Goal: Find specific page/section: Find specific page/section

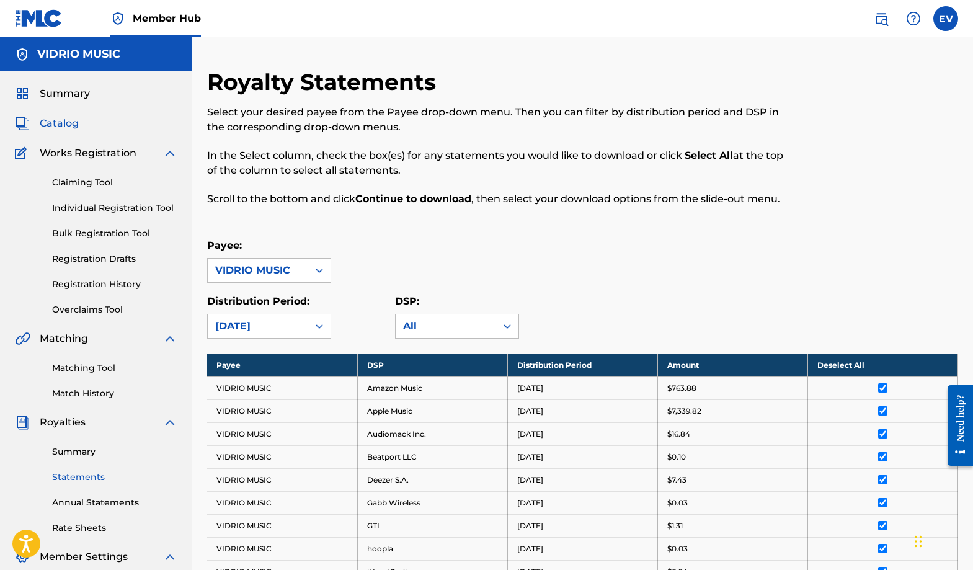
click at [60, 122] on span "Catalog" at bounding box center [59, 123] width 39 height 15
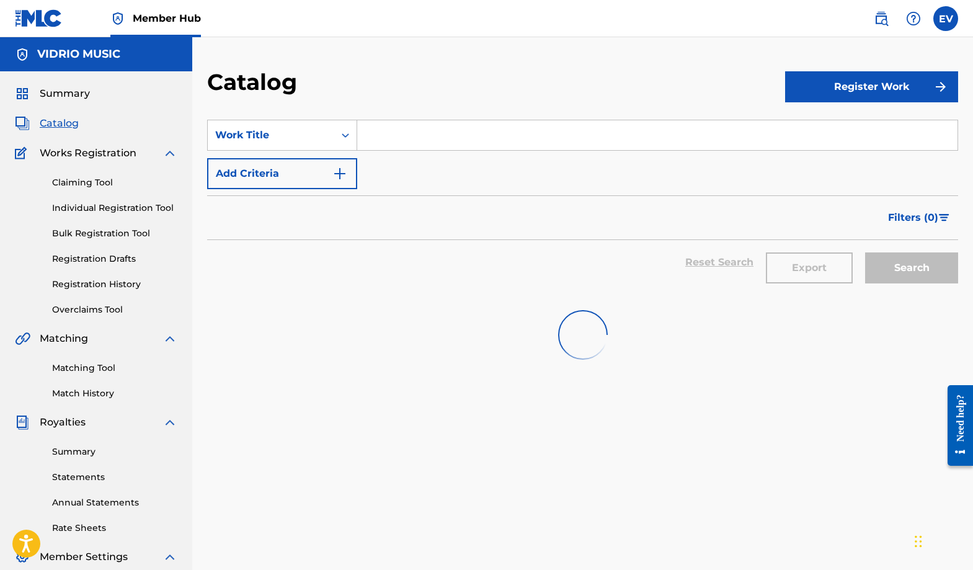
click at [416, 133] on input "Search Form" at bounding box center [657, 135] width 601 height 30
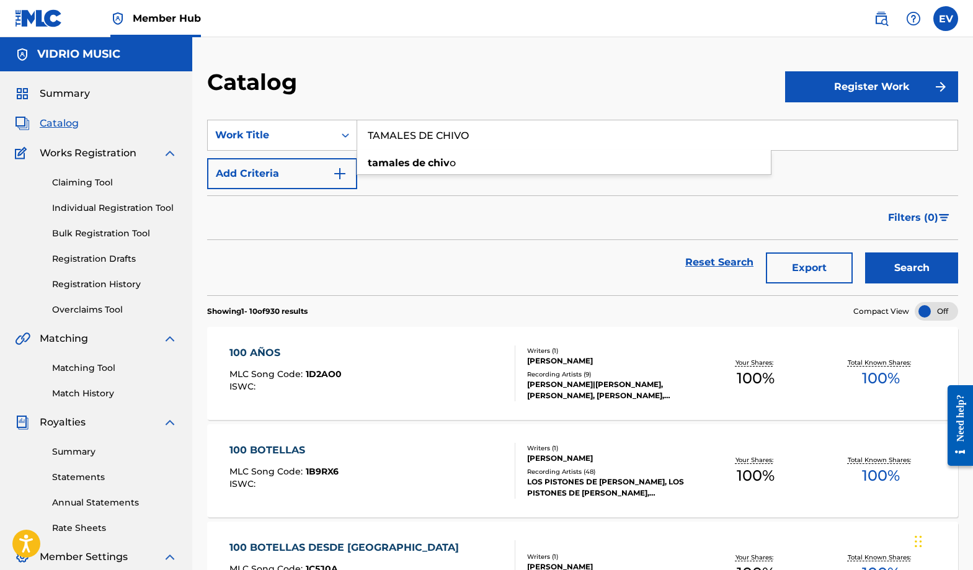
type input "TAMALES DE CHIVO"
click at [865, 252] on button "Search" at bounding box center [911, 267] width 93 height 31
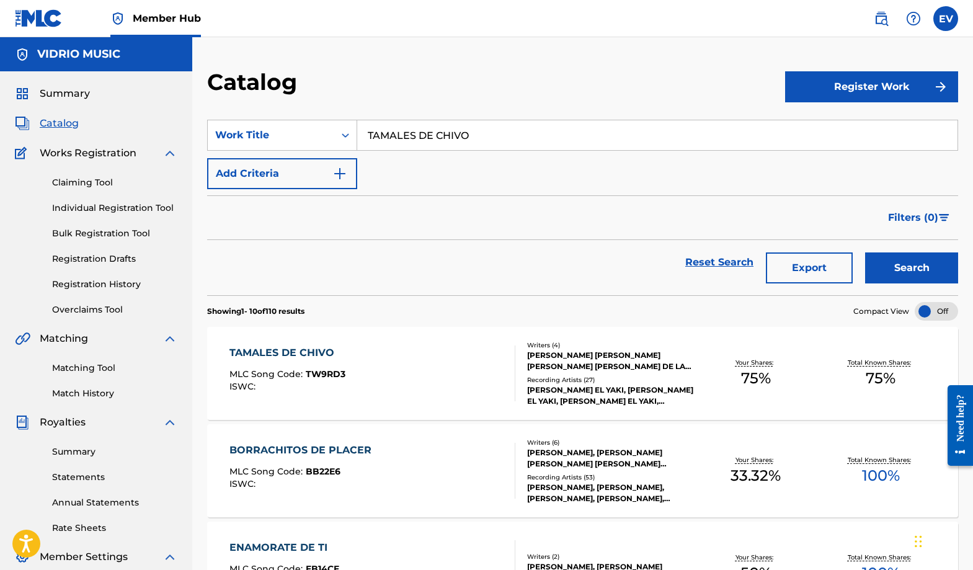
click at [571, 367] on div "[PERSON_NAME] [PERSON_NAME] [PERSON_NAME] [PERSON_NAME] DE LA [PERSON_NAME]" at bounding box center [610, 361] width 167 height 22
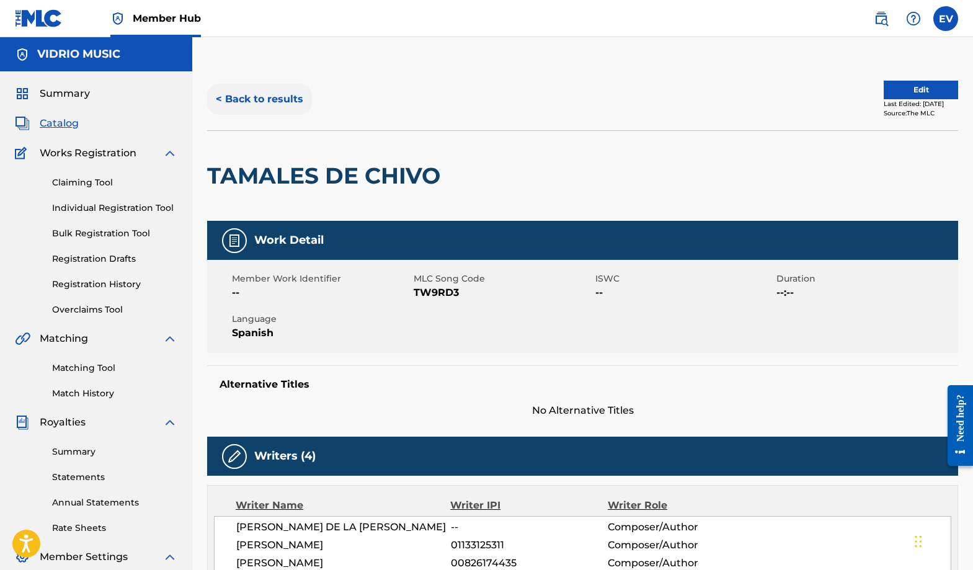
click at [246, 102] on button "< Back to results" at bounding box center [259, 99] width 105 height 31
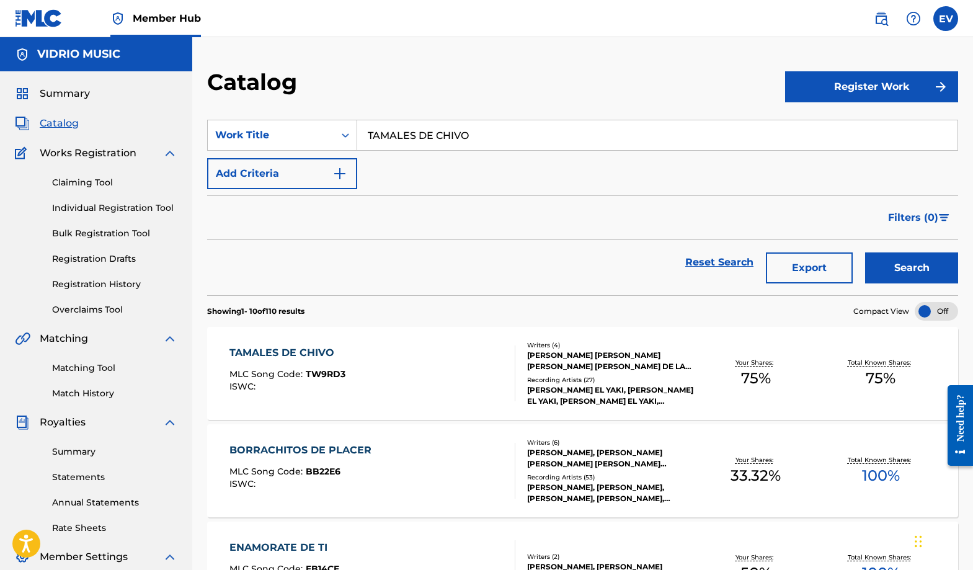
drag, startPoint x: 476, startPoint y: 145, endPoint x: 375, endPoint y: 126, distance: 102.3
click at [376, 126] on input "TAMALES DE CHIVO" at bounding box center [657, 135] width 601 height 30
type input "EN ESTADO DE EBRIEDAD"
click at [865, 252] on button "Search" at bounding box center [911, 267] width 93 height 31
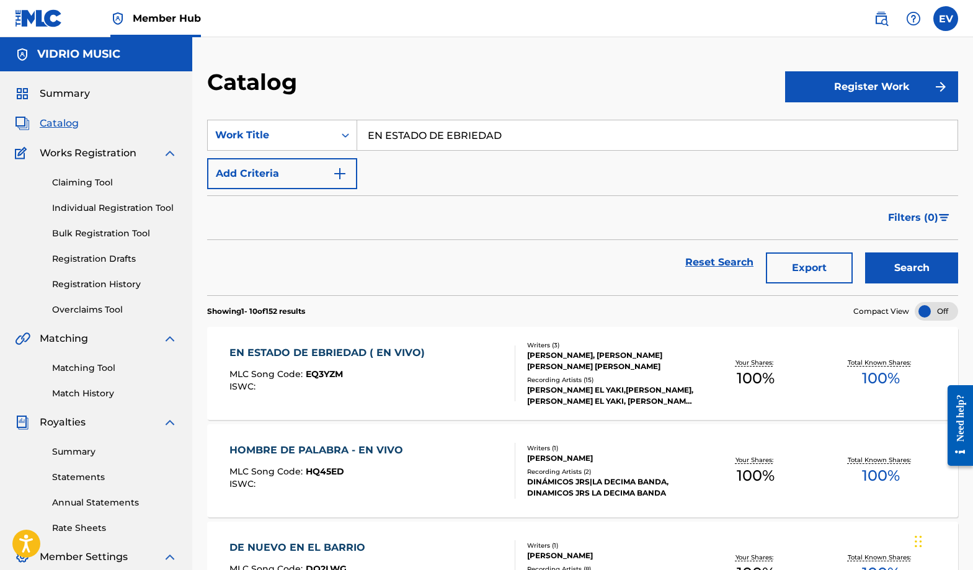
click at [587, 370] on div "[PERSON_NAME], [PERSON_NAME] [PERSON_NAME] [PERSON_NAME]" at bounding box center [610, 361] width 167 height 22
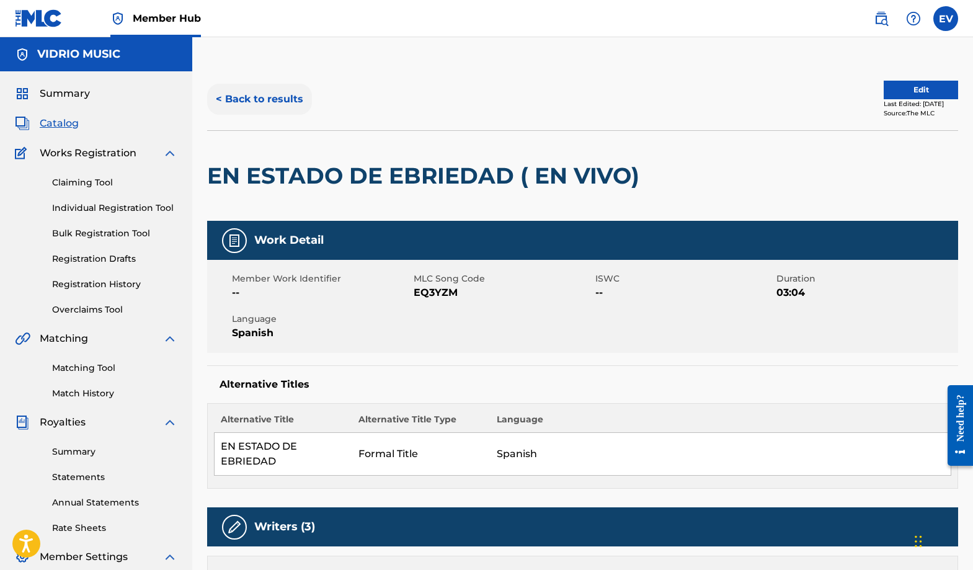
click at [267, 100] on button "< Back to results" at bounding box center [259, 99] width 105 height 31
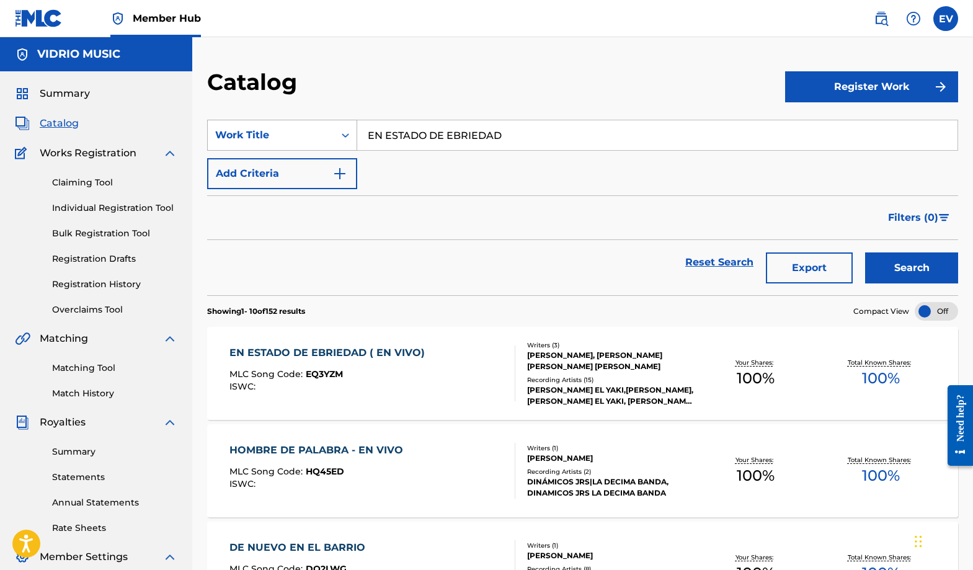
drag, startPoint x: 513, startPoint y: 139, endPoint x: 313, endPoint y: 137, distance: 199.8
click at [313, 137] on div "SearchWithCriteriad719f077-5e63-4405-87f4-bff8c64960db Work Title EN ESTADO DE …" at bounding box center [582, 135] width 751 height 31
type input "TAMALES DE CHIVO"
click at [865, 252] on button "Search" at bounding box center [911, 267] width 93 height 31
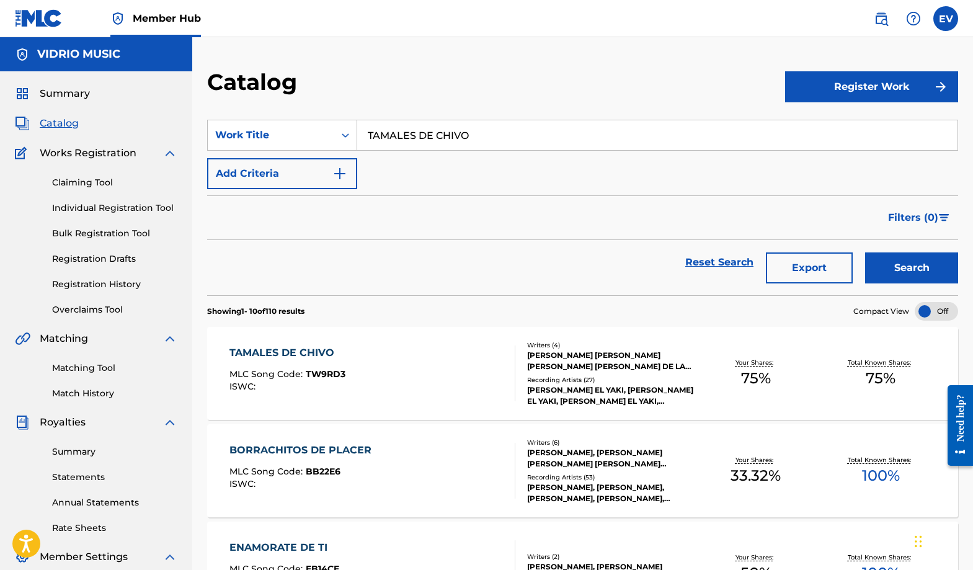
click at [595, 382] on div "Recording Artists ( 27 )" at bounding box center [610, 379] width 167 height 9
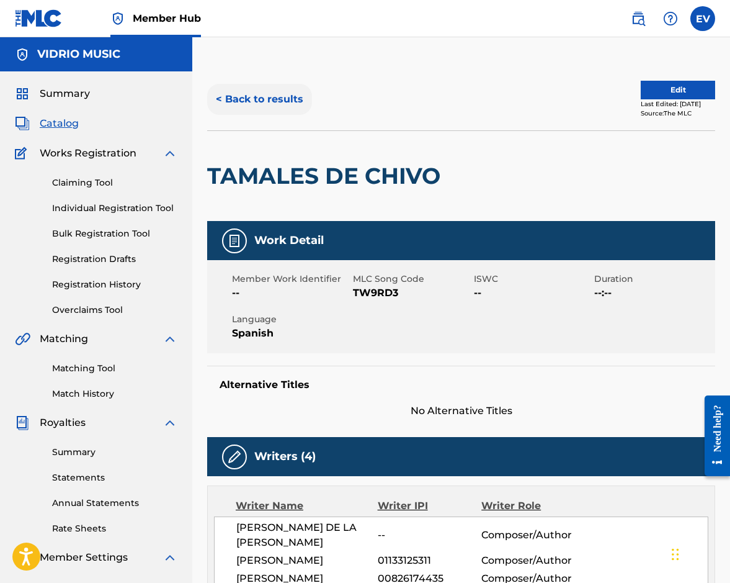
click at [262, 101] on button "< Back to results" at bounding box center [259, 99] width 105 height 31
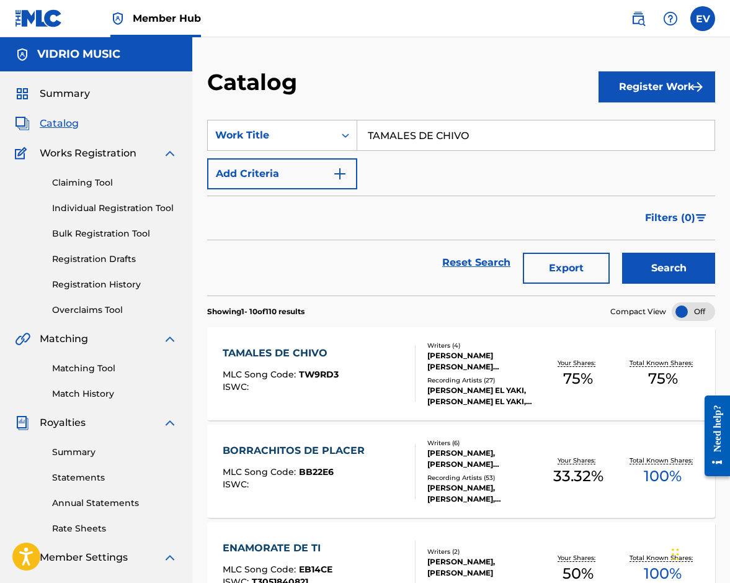
drag, startPoint x: 470, startPoint y: 133, endPoint x: 330, endPoint y: 105, distance: 143.1
click at [335, 106] on section "SearchWithCriteriad719f077-5e63-4405-87f4-bff8c64960db Work Title TAMALES DE CH…" at bounding box center [461, 200] width 508 height 190
type input "PRESUMIENDOTE"
click at [622, 252] on button "Search" at bounding box center [668, 267] width 93 height 31
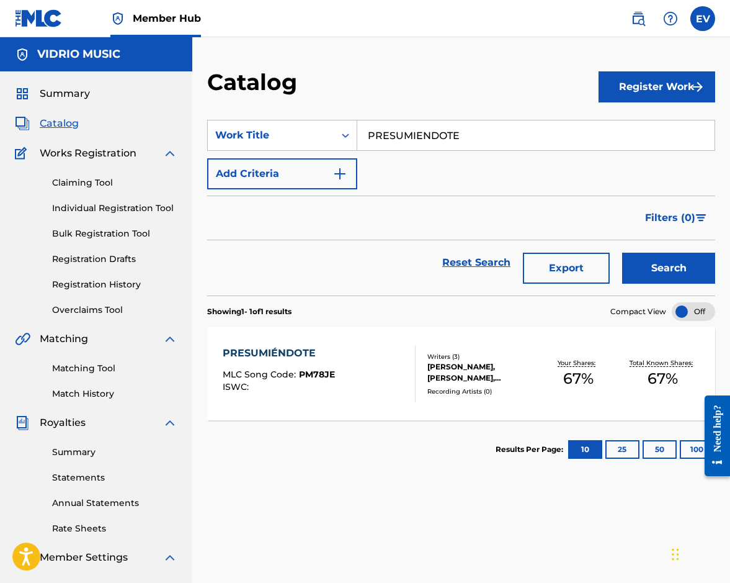
click at [458, 376] on div "[PERSON_NAME], [PERSON_NAME], [PERSON_NAME]" at bounding box center [481, 372] width 109 height 22
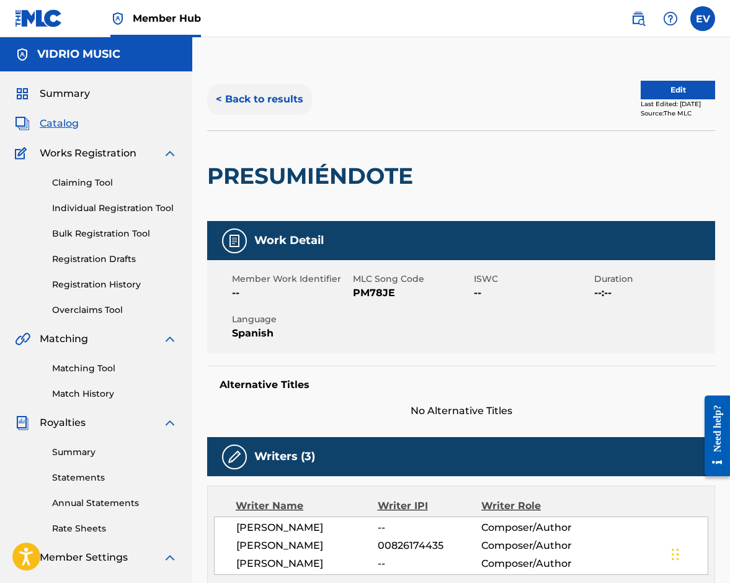
click at [259, 102] on button "< Back to results" at bounding box center [259, 99] width 105 height 31
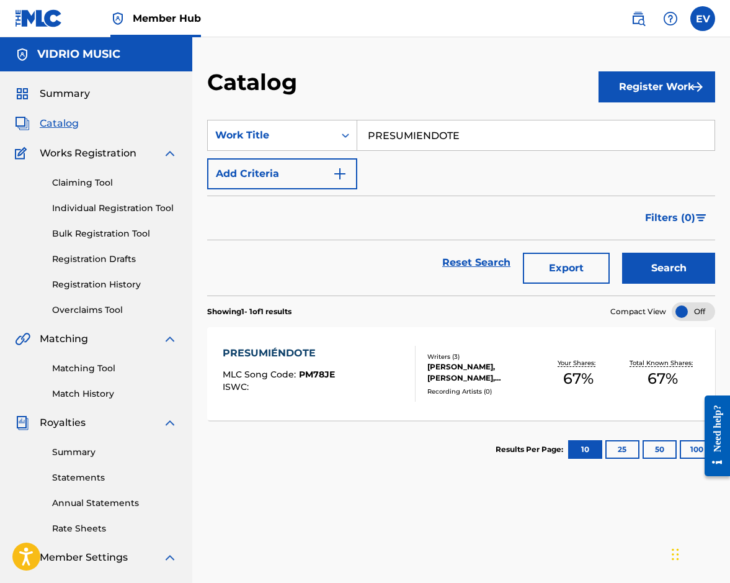
drag, startPoint x: 475, startPoint y: 138, endPoint x: 323, endPoint y: 111, distance: 154.3
click at [323, 111] on section "SearchWithCriteriad719f077-5e63-4405-87f4-bff8c64960db Work Title PRESUMIENDOTE…" at bounding box center [461, 200] width 508 height 190
type input "TIERRA CALIENTE"
click at [622, 252] on button "Search" at bounding box center [668, 267] width 93 height 31
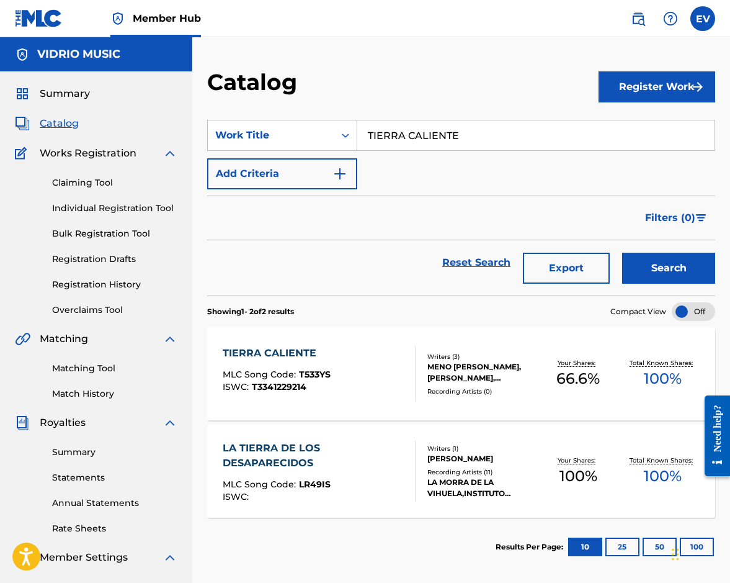
click at [462, 372] on div "MENO [PERSON_NAME], [PERSON_NAME], [PERSON_NAME]" at bounding box center [481, 372] width 109 height 22
